Goal: Use online tool/utility: Use online tool/utility

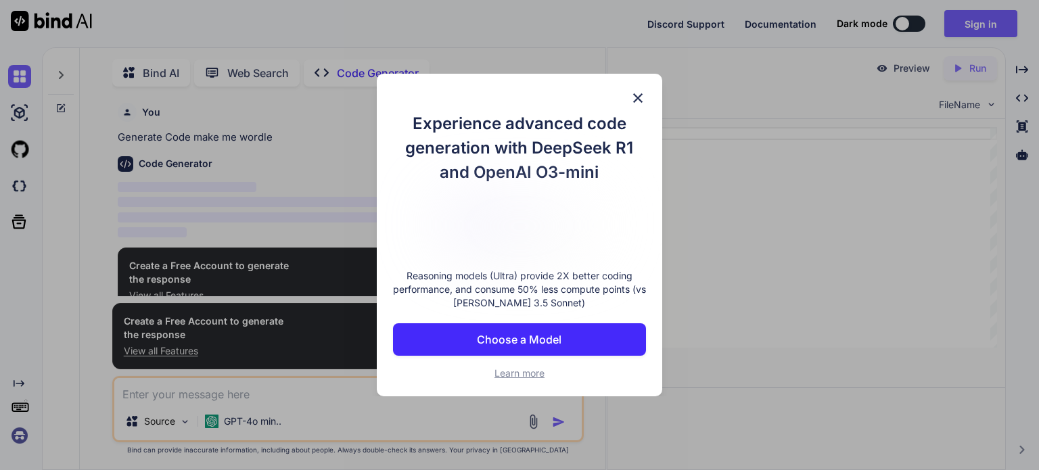
scroll to position [5, 0]
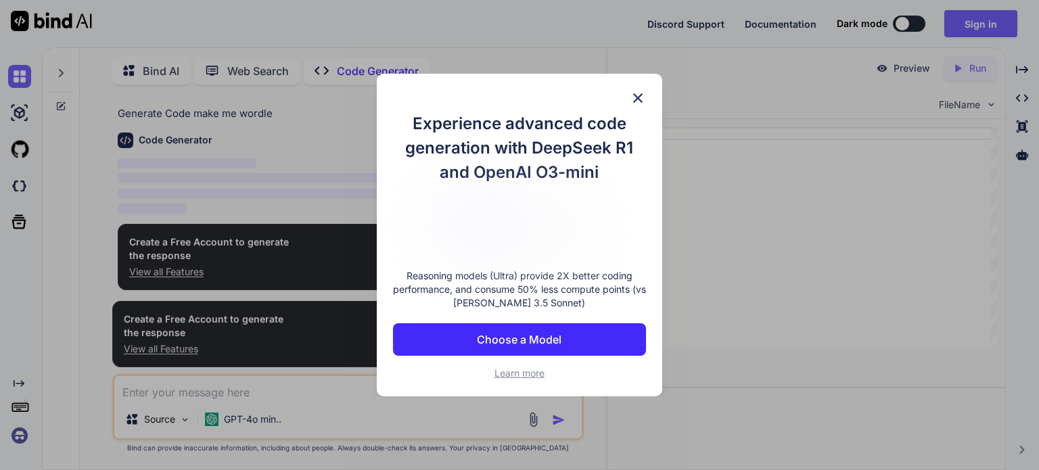
click at [637, 106] on div "Experience advanced code generation with DeepSeek R1 and OpenAI O3-mini Reasoni…" at bounding box center [520, 235] width 286 height 323
type textarea "x"
click at [633, 100] on img at bounding box center [638, 98] width 16 height 16
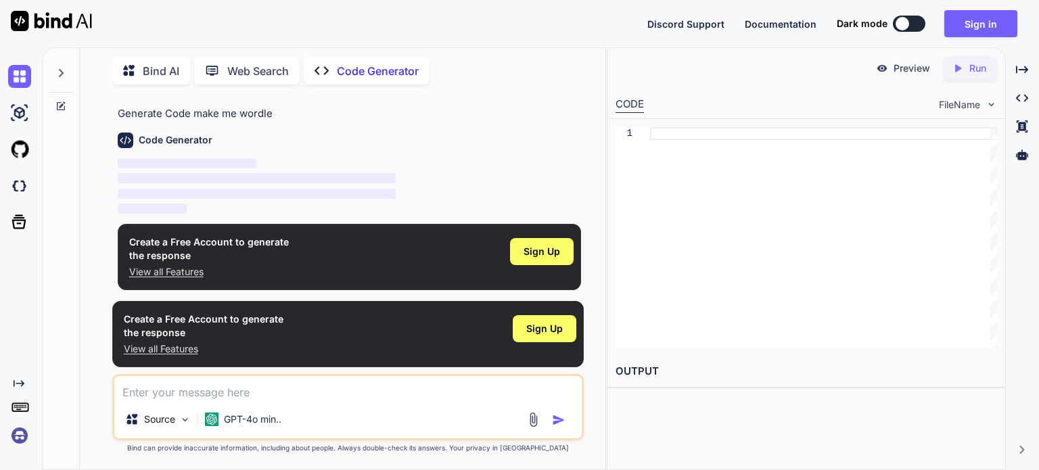
click at [214, 380] on textarea at bounding box center [348, 388] width 468 height 24
type textarea ","
type textarea "x"
type textarea ",a"
type textarea "x"
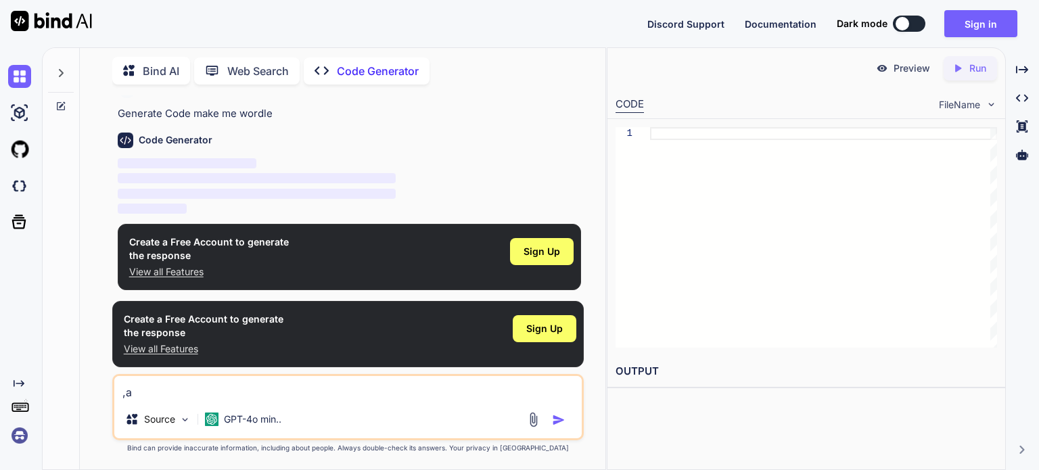
type textarea ","
type textarea "x"
type textarea "m"
type textarea "x"
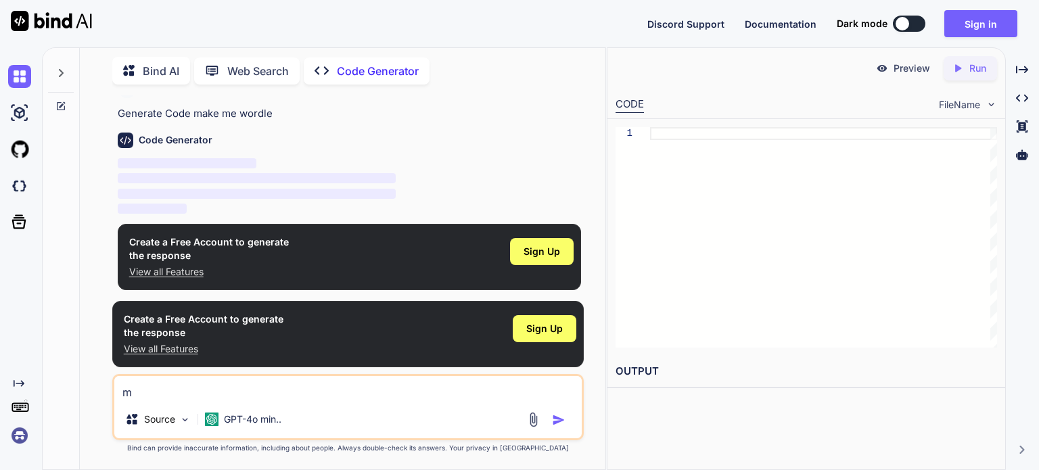
type textarea "ma"
type textarea "x"
type textarea "mak"
type textarea "x"
type textarea "make"
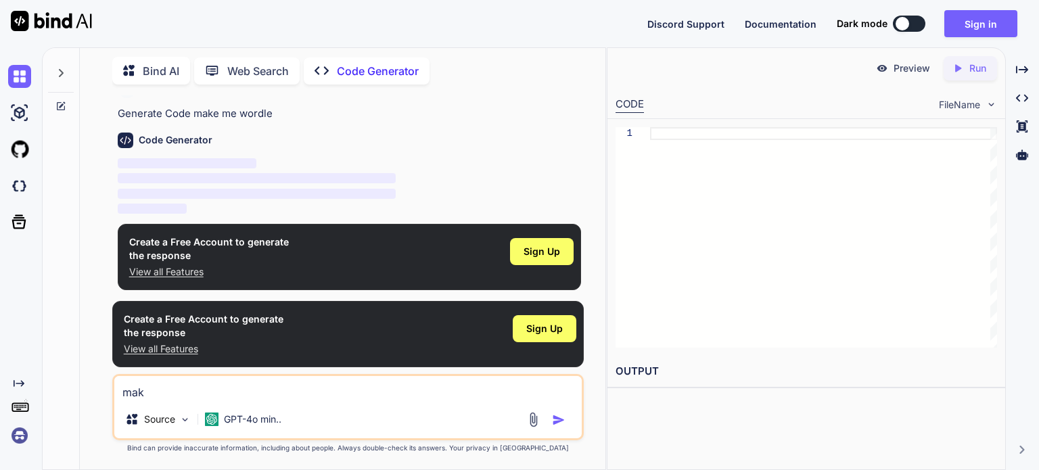
type textarea "x"
type textarea "make"
type textarea "x"
type textarea "make m"
type textarea "x"
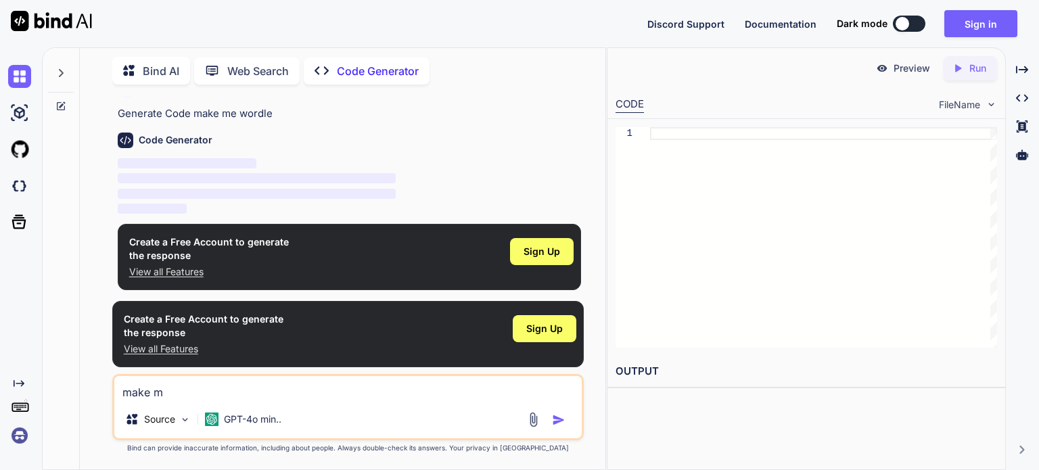
type textarea "make me"
type textarea "x"
type textarea "make me"
type textarea "x"
type textarea "make me d"
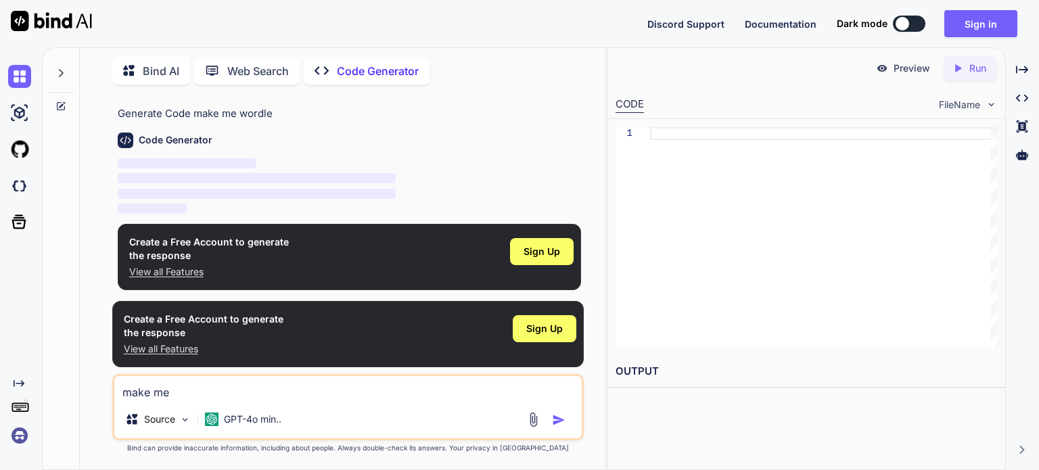
type textarea "x"
type textarea "make me do"
type textarea "x"
type textarea "make me d"
type textarea "x"
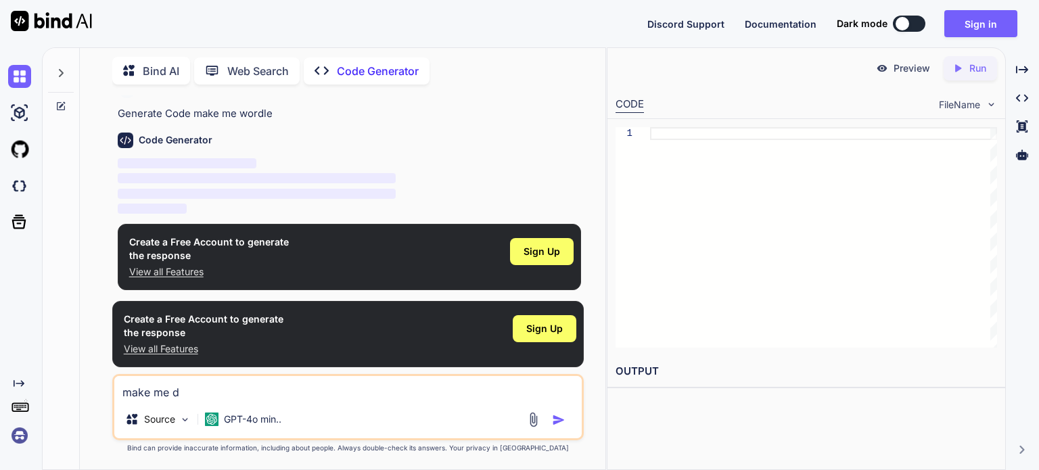
type textarea "make me"
type textarea "x"
type textarea "make me w"
type textarea "x"
type textarea "make me wo"
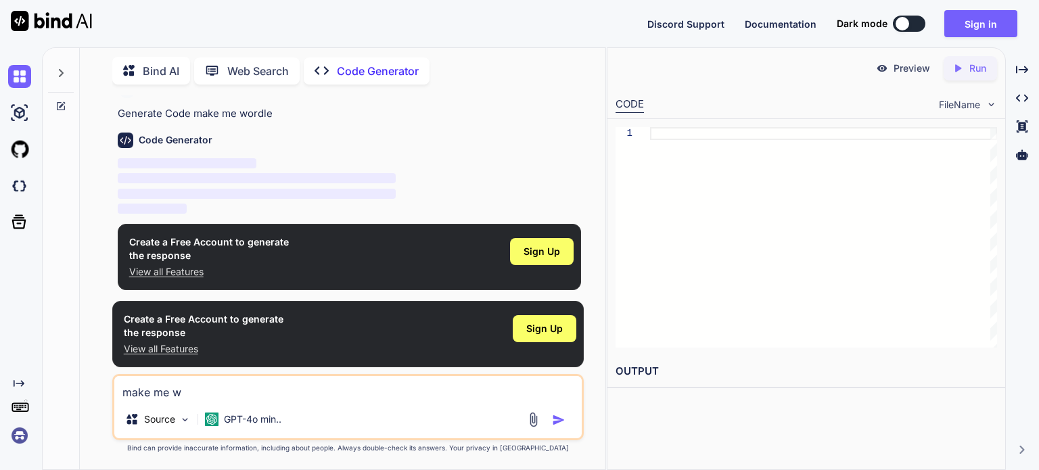
type textarea "x"
type textarea "make me wor"
type textarea "x"
type textarea "make me word"
type textarea "x"
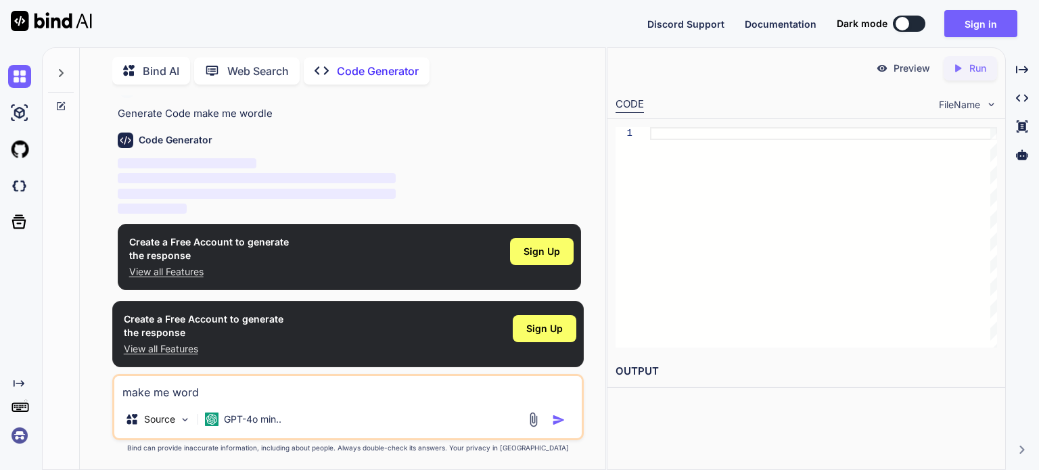
type textarea "make me wordl"
type textarea "x"
type textarea "make me wordle"
type textarea "x"
type textarea "make me wordle"
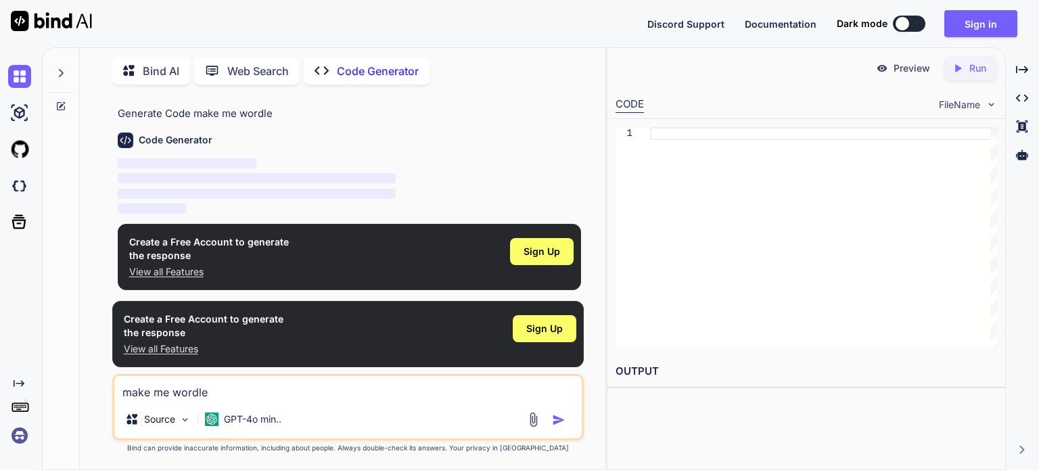
click at [559, 414] on img "button" at bounding box center [559, 420] width 14 height 14
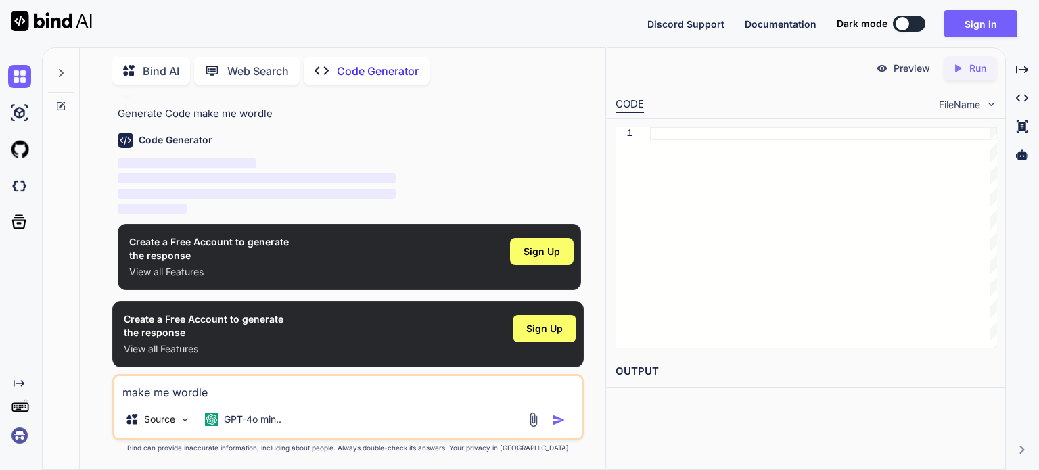
click at [714, 143] on div at bounding box center [823, 237] width 347 height 221
click at [966, 76] on div "Created with Pixso. Run" at bounding box center [970, 68] width 53 height 24
click at [903, 60] on div "Preview" at bounding box center [903, 68] width 76 height 24
